Goal: Task Accomplishment & Management: Use online tool/utility

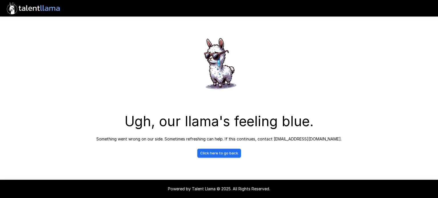
click at [221, 150] on link "Click here to go back" at bounding box center [219, 153] width 44 height 9
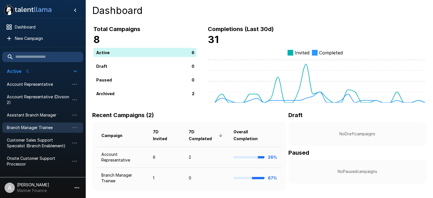
click at [50, 129] on span "Branch Manager Trainee" at bounding box center [38, 128] width 63 height 6
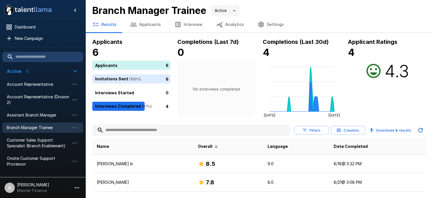
click at [154, 24] on button "Applicants" at bounding box center [145, 25] width 44 height 16
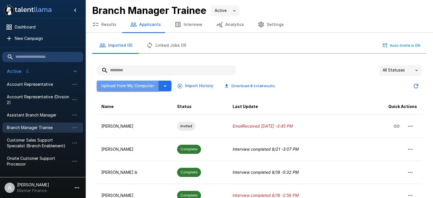
click at [136, 82] on button "Upload from My Computer" at bounding box center [128, 86] width 62 height 11
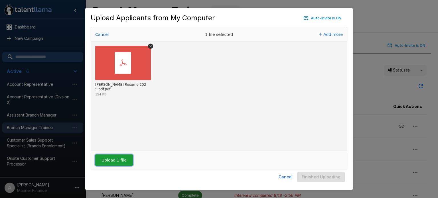
click at [115, 159] on button "Upload 1 file" at bounding box center [114, 159] width 38 height 11
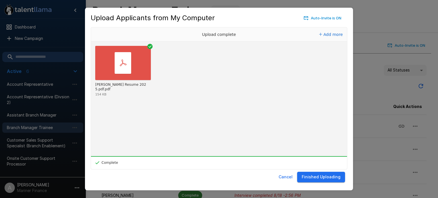
click at [325, 177] on button "Finished Uploading" at bounding box center [321, 177] width 48 height 11
